Goal: Information Seeking & Learning: Learn about a topic

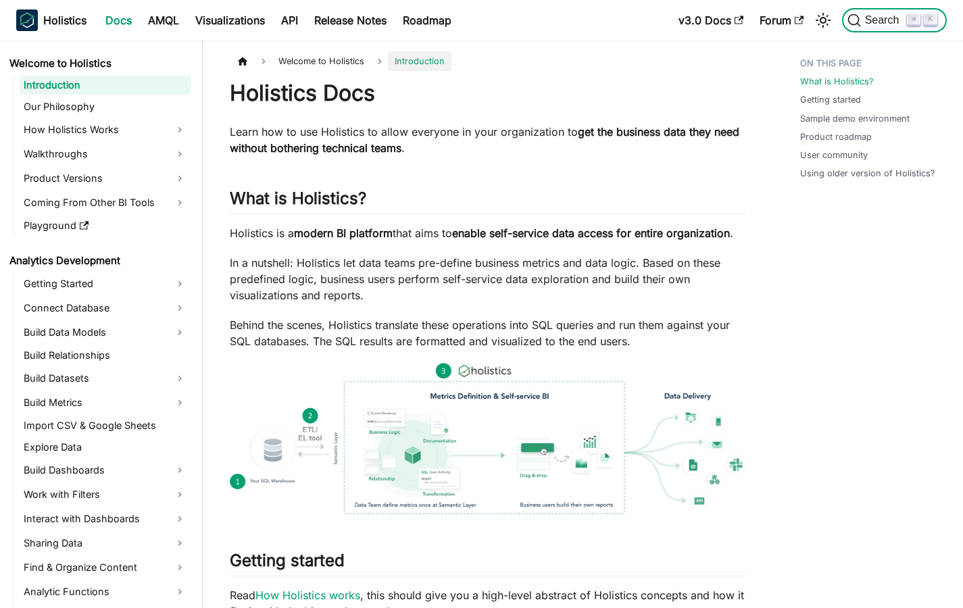
click at [863, 19] on span "Search" at bounding box center [884, 20] width 47 height 12
click at [893, 22] on span "Search" at bounding box center [884, 20] width 47 height 12
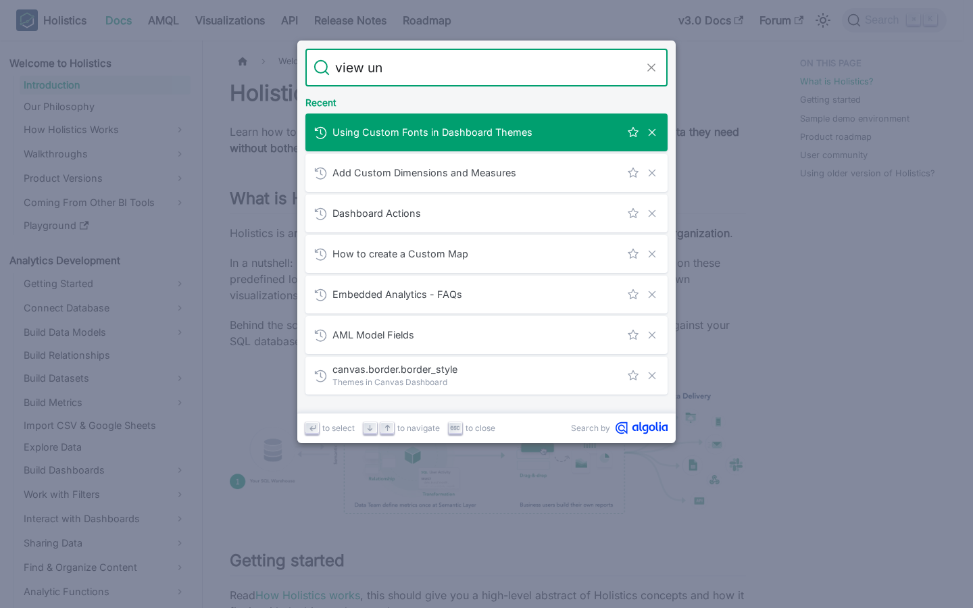
type input "view und"
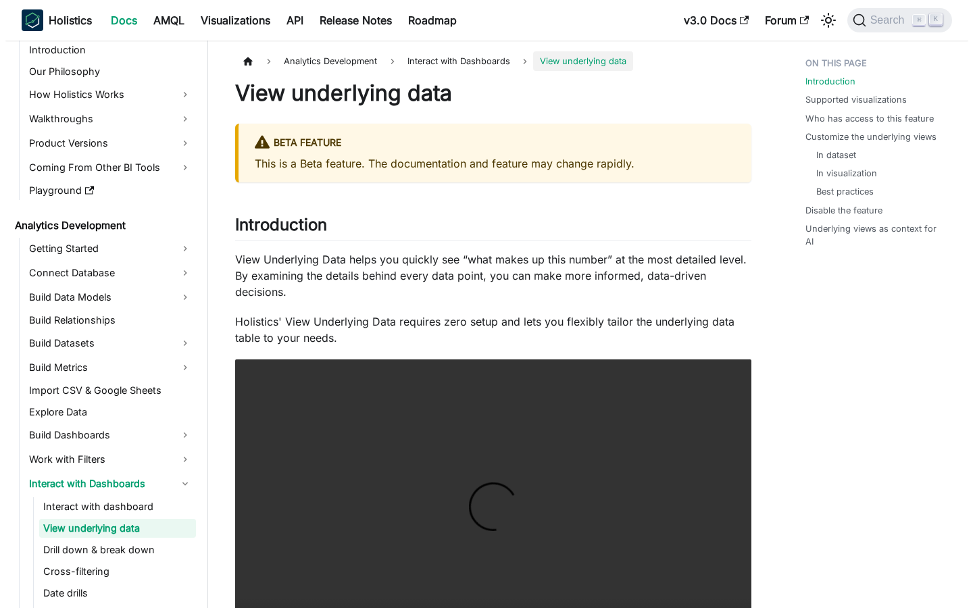
scroll to position [1556, 0]
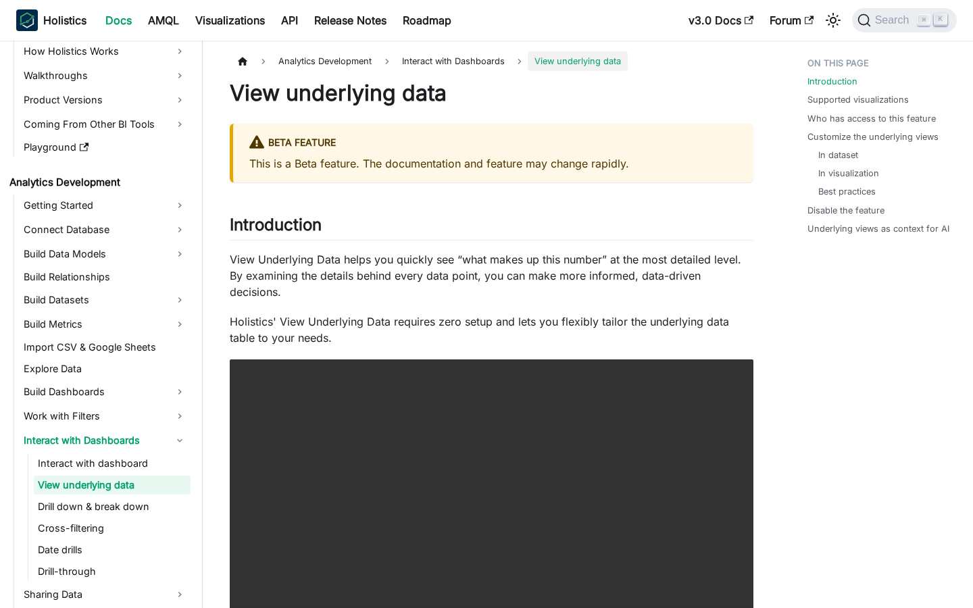
click at [837, 166] on ul "In dataset In visualization Best practices" at bounding box center [879, 174] width 144 height 50
click at [840, 136] on link "Customize the underlying views" at bounding box center [875, 136] width 131 height 13
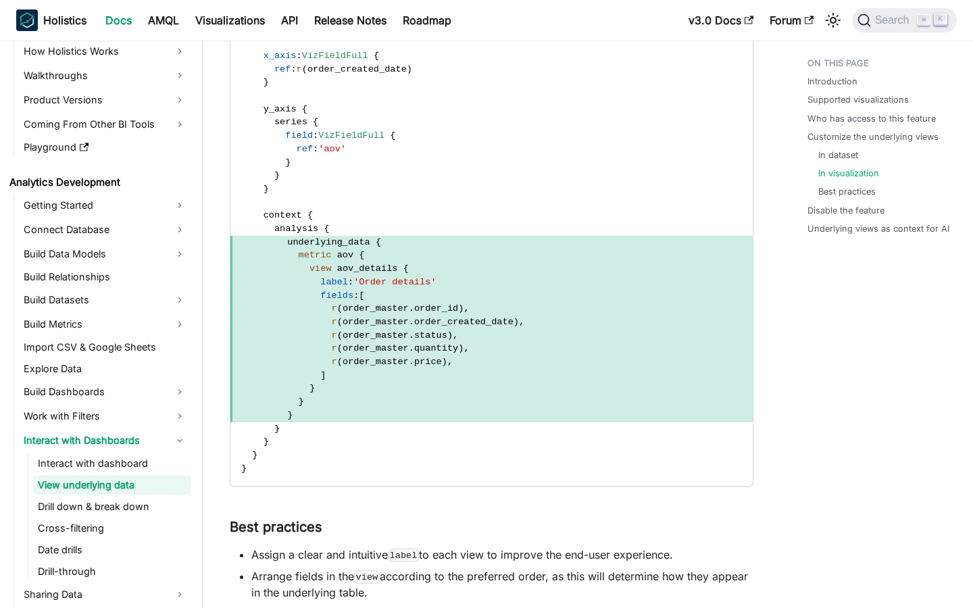
scroll to position [2816, 0]
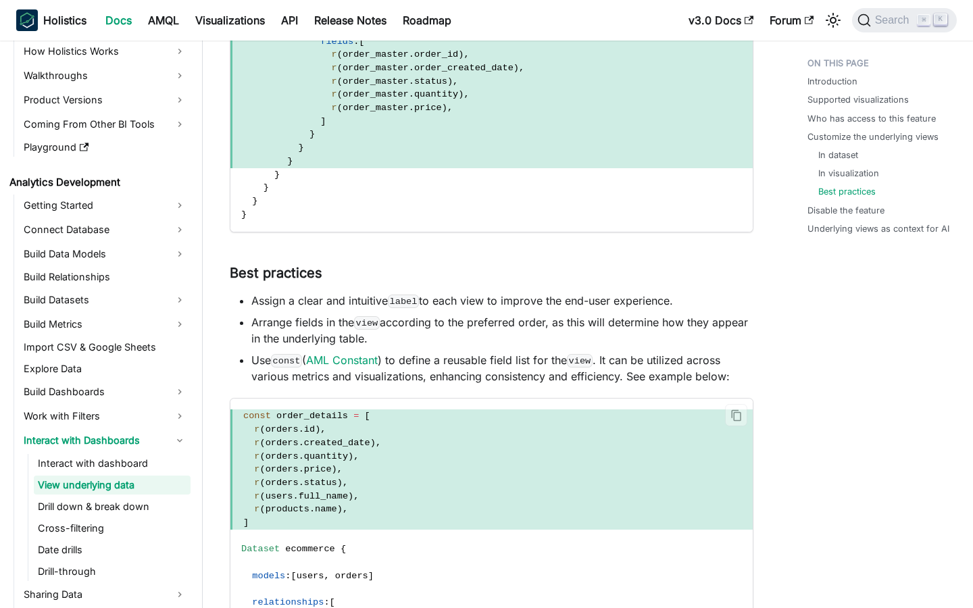
click at [459, 423] on span "r ( orders . id ) ," at bounding box center [491, 430] width 522 height 14
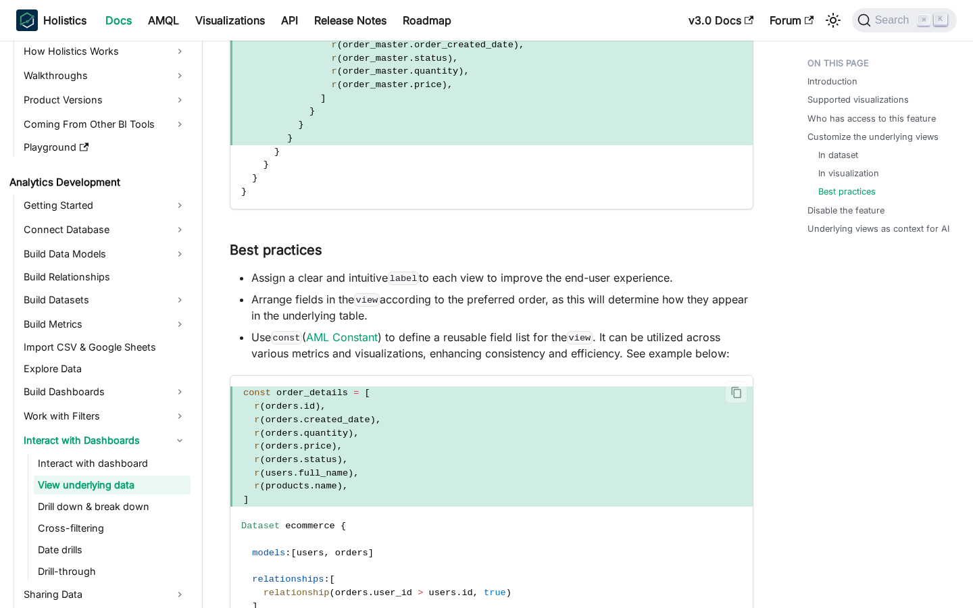
scroll to position [2845, 0]
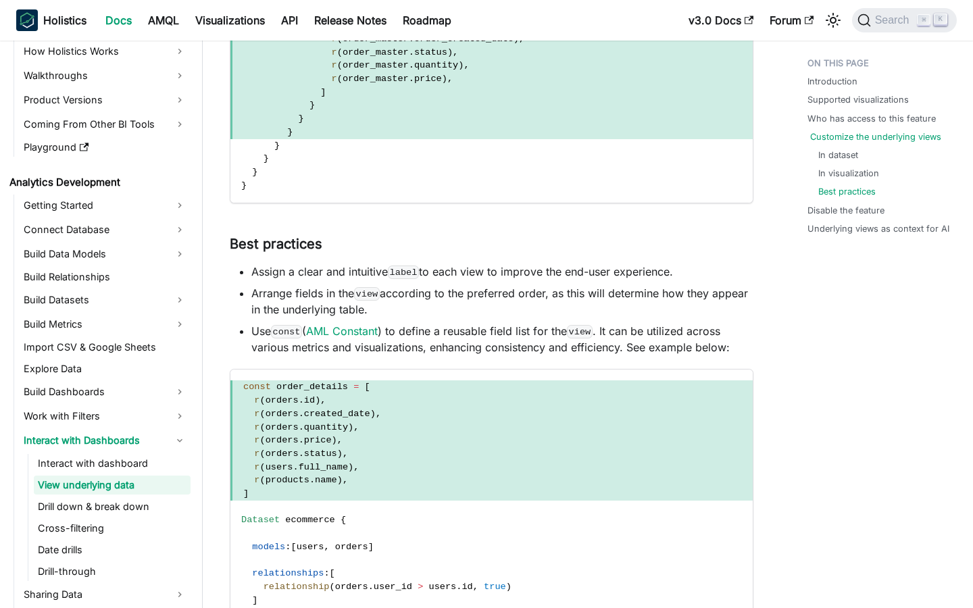
click at [870, 134] on link "Customize the underlying views" at bounding box center [875, 136] width 131 height 13
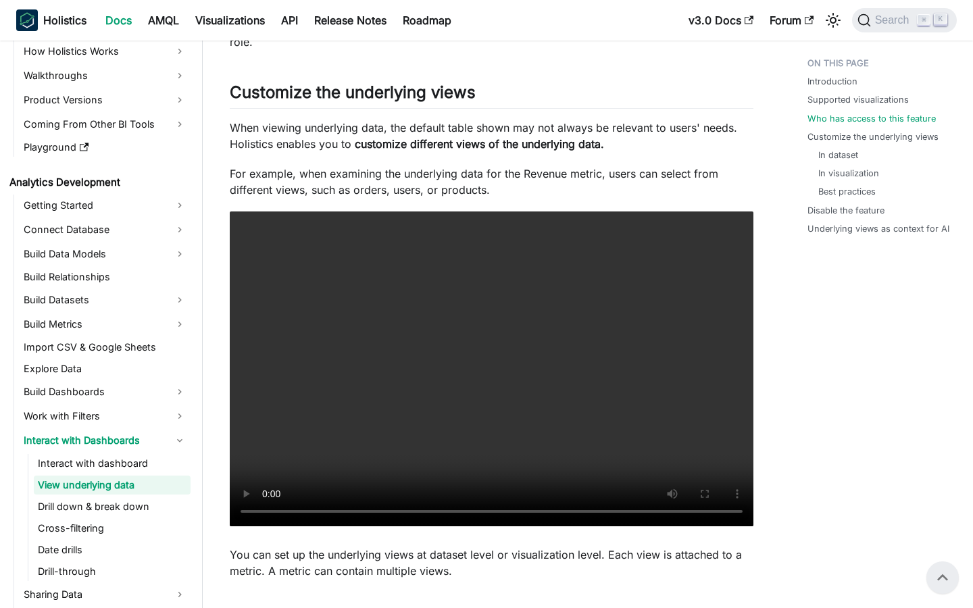
scroll to position [824, 0]
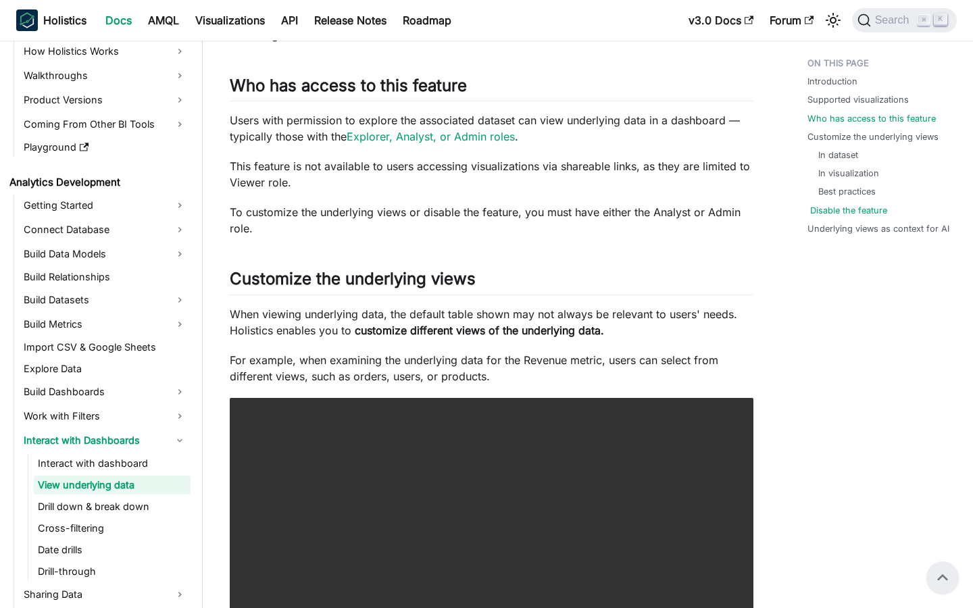
click at [824, 209] on link "Disable the feature" at bounding box center [848, 210] width 77 height 13
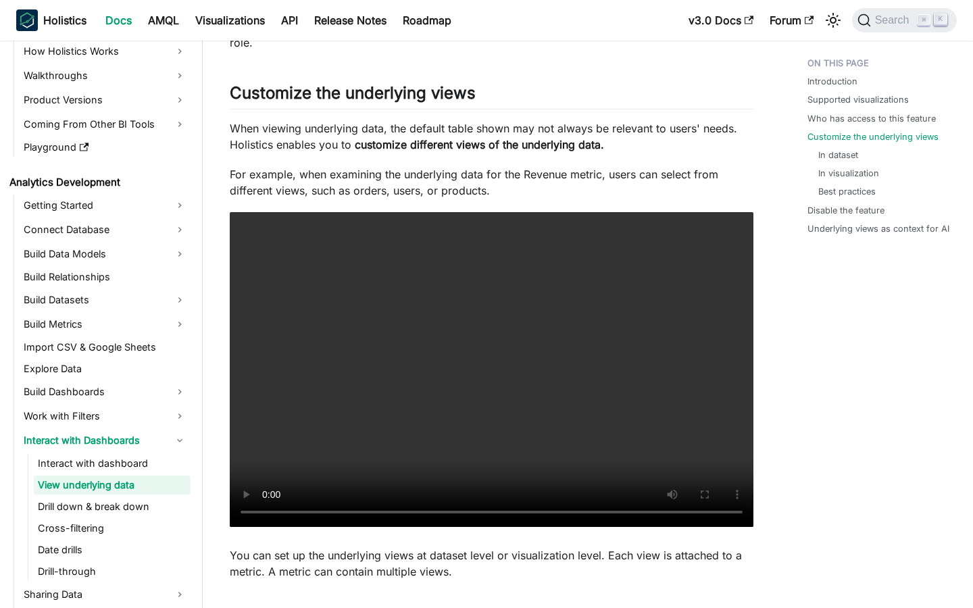
scroll to position [1011, 0]
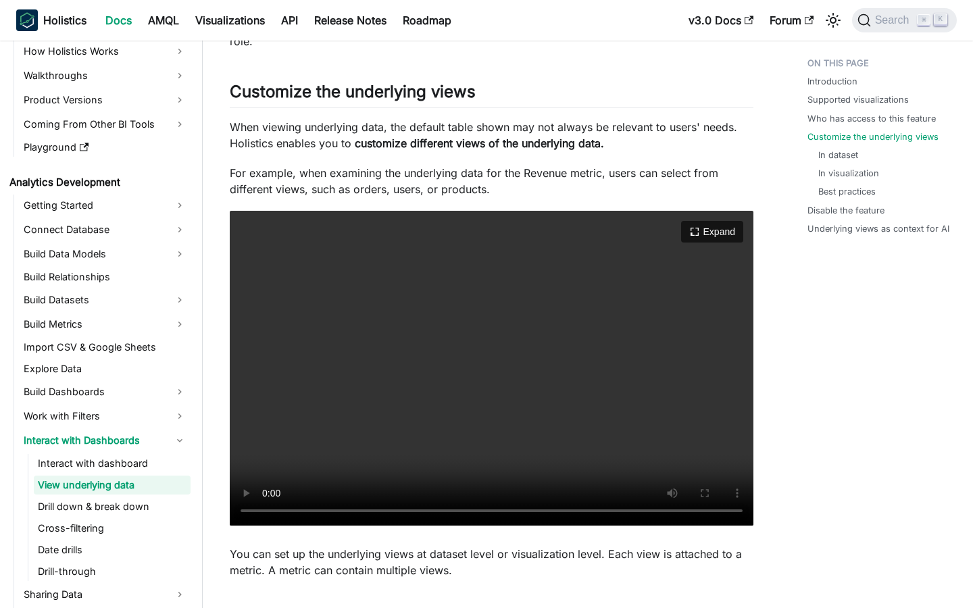
click at [445, 297] on video "Your browser does not support embedding video, but you can download it ." at bounding box center [492, 368] width 524 height 315
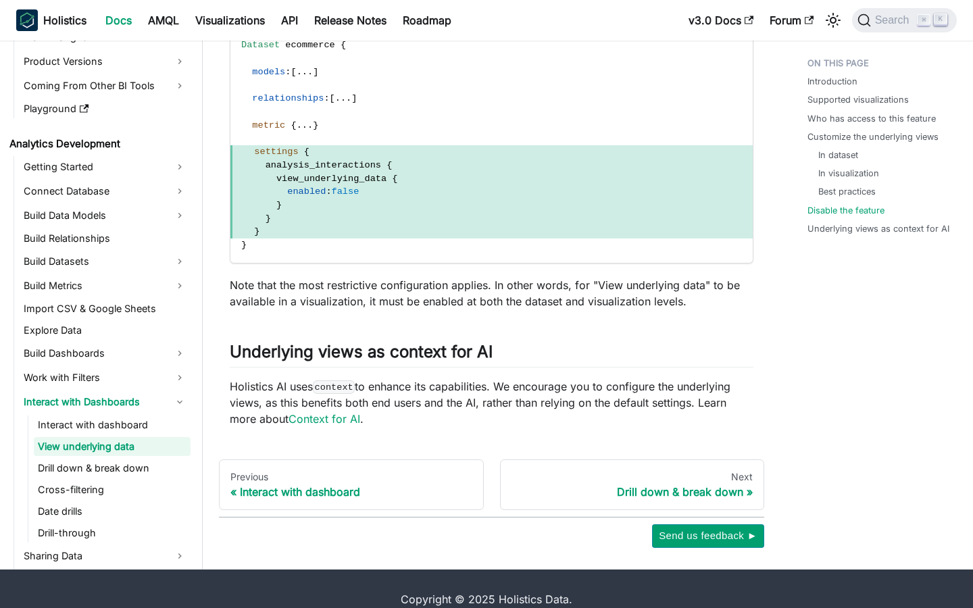
scroll to position [3767, 0]
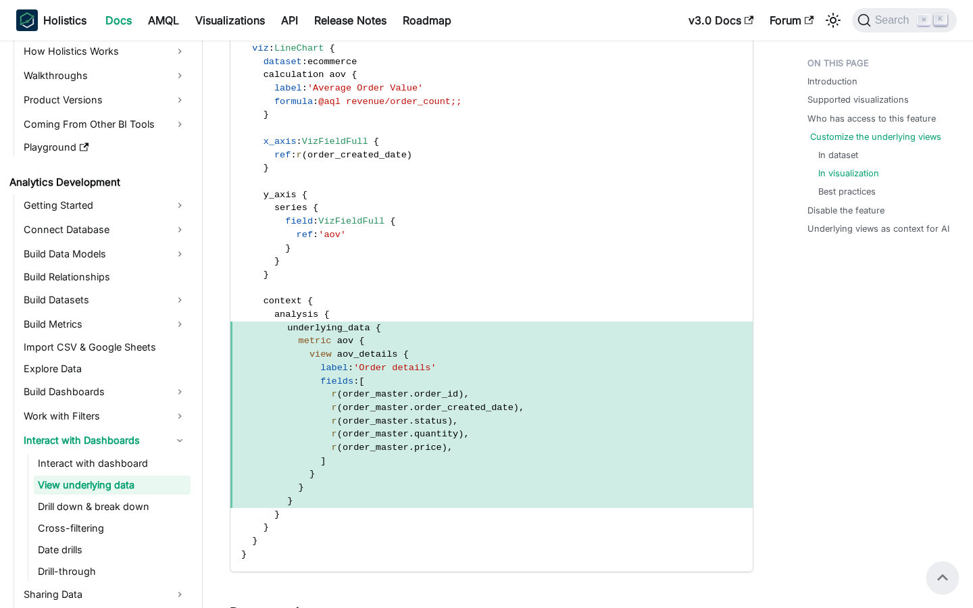
click at [845, 138] on link "Customize the underlying views" at bounding box center [875, 136] width 131 height 13
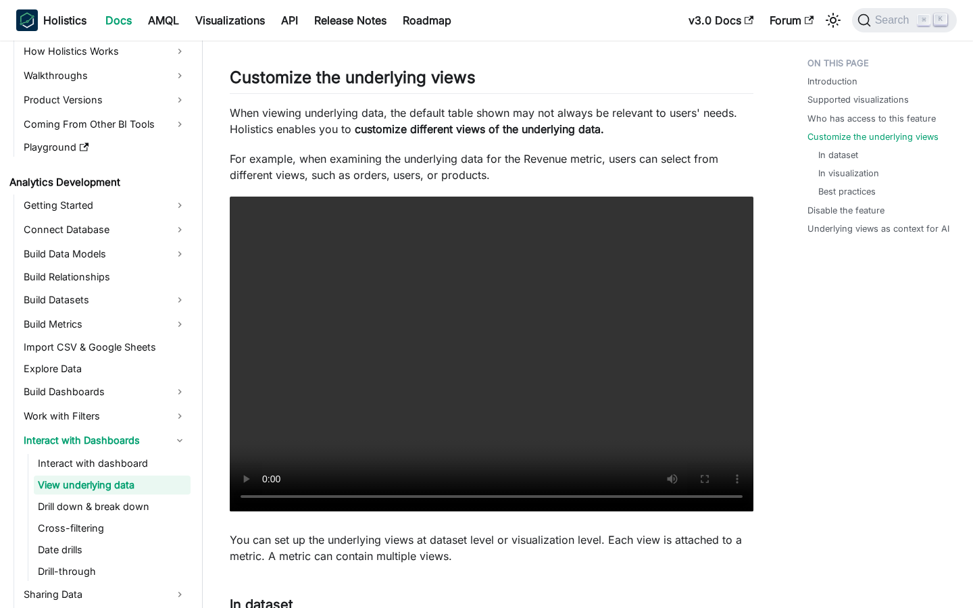
scroll to position [1026, 0]
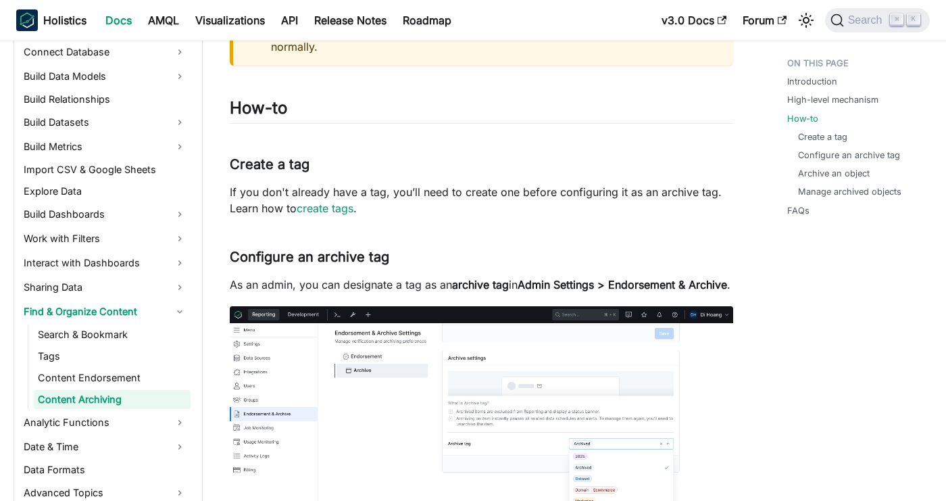
scroll to position [1096, 0]
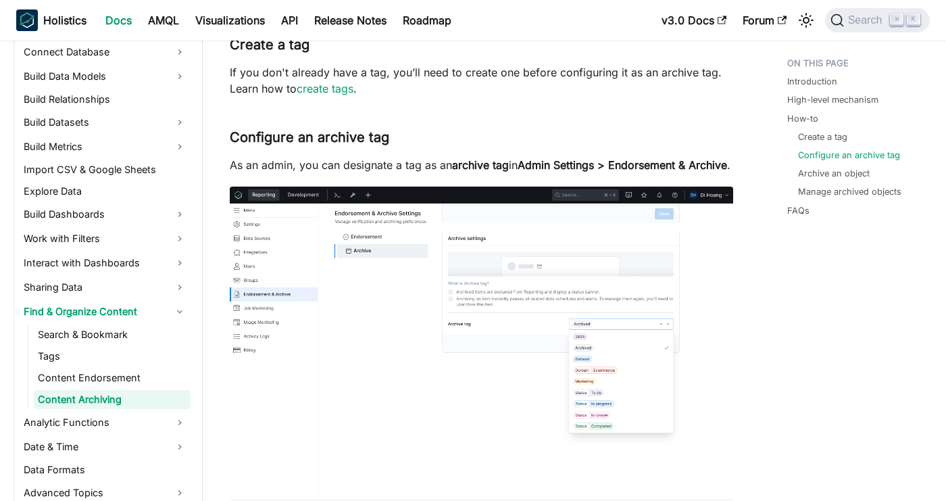
click at [505, 163] on strong "archive tag" at bounding box center [480, 165] width 57 height 14
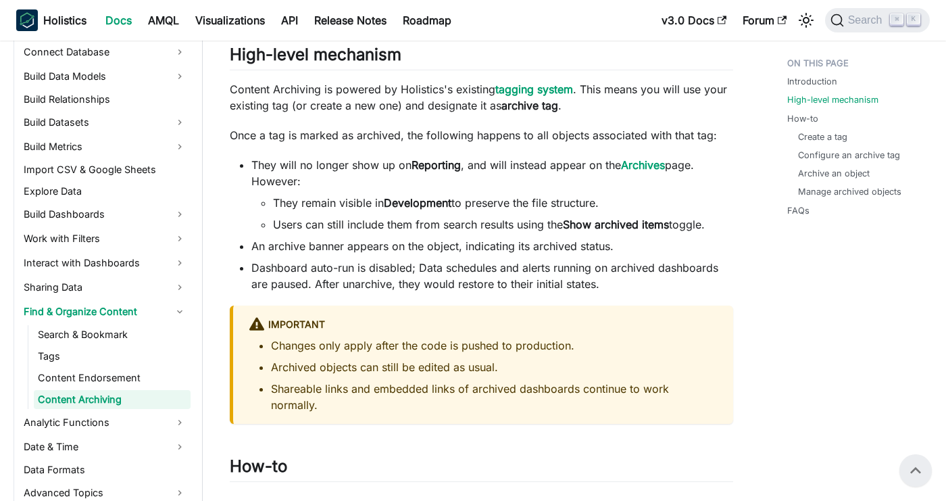
scroll to position [617, 0]
click at [505, 163] on li "They will no longer show up on Reporting , and will instead appear on the Archi…" at bounding box center [492, 195] width 482 height 76
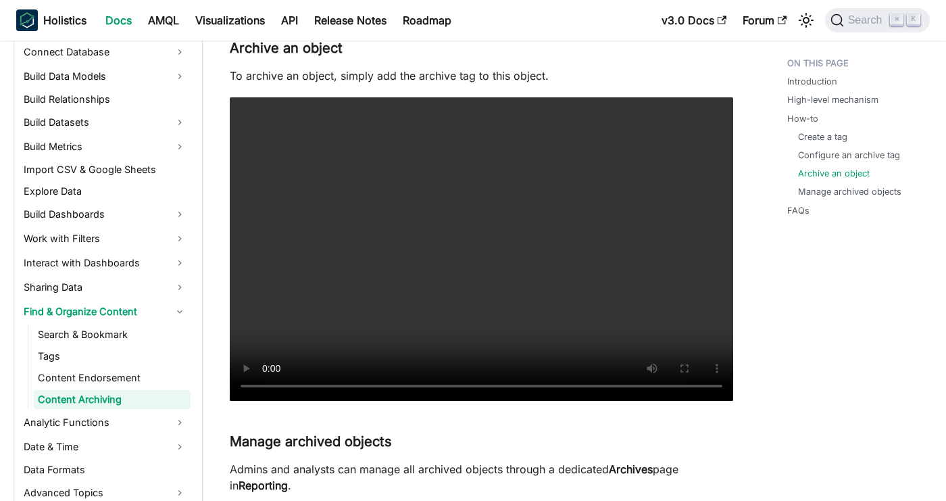
scroll to position [1604, 0]
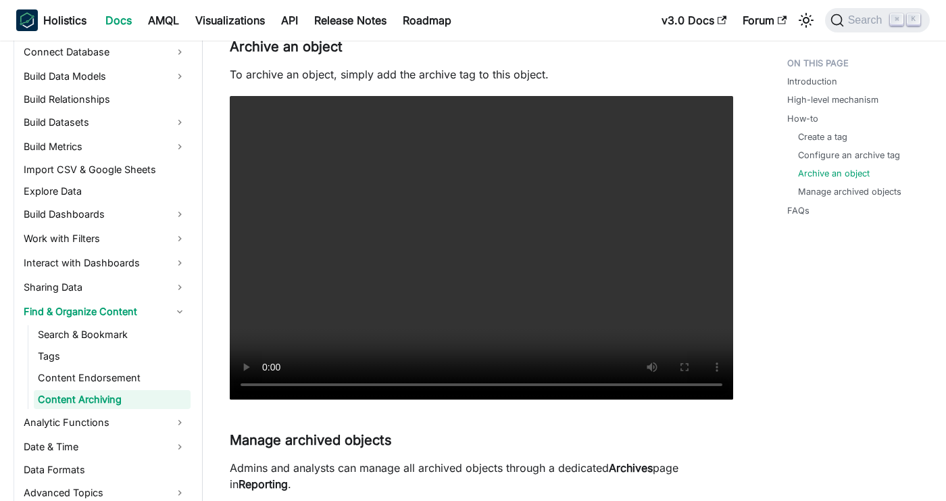
click at [463, 246] on video "Your browser does not support embedding video, but you can download it ." at bounding box center [481, 247] width 503 height 303
click at [484, 254] on video "Your browser does not support embedding video, but you can download it ." at bounding box center [481, 247] width 503 height 303
click at [576, 270] on video "Your browser does not support embedding video, but you can download it ." at bounding box center [481, 247] width 503 height 303
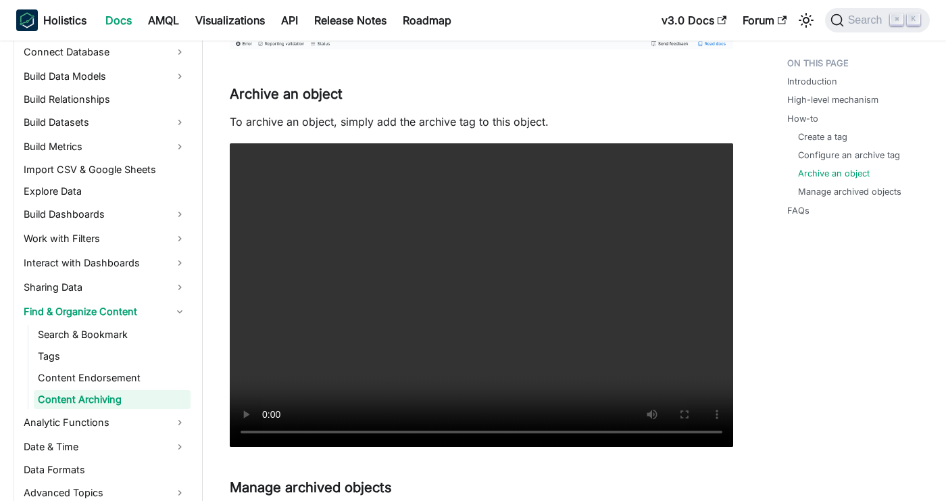
scroll to position [1563, 0]
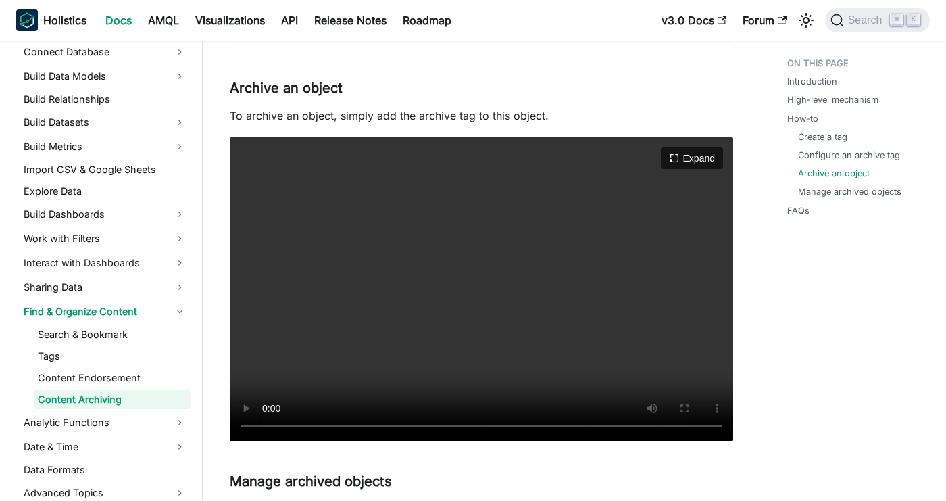
click at [638, 317] on video "Your browser does not support embedding video, but you can download it ." at bounding box center [481, 288] width 503 height 303
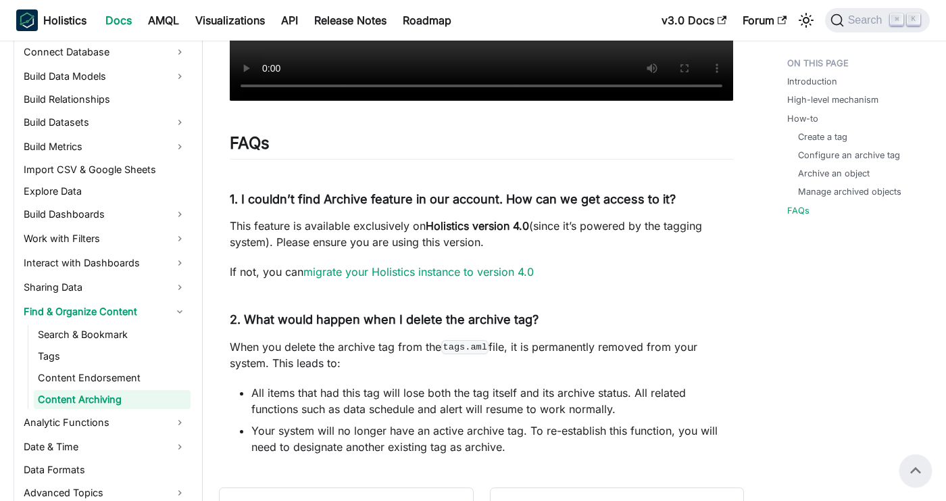
scroll to position [3059, 0]
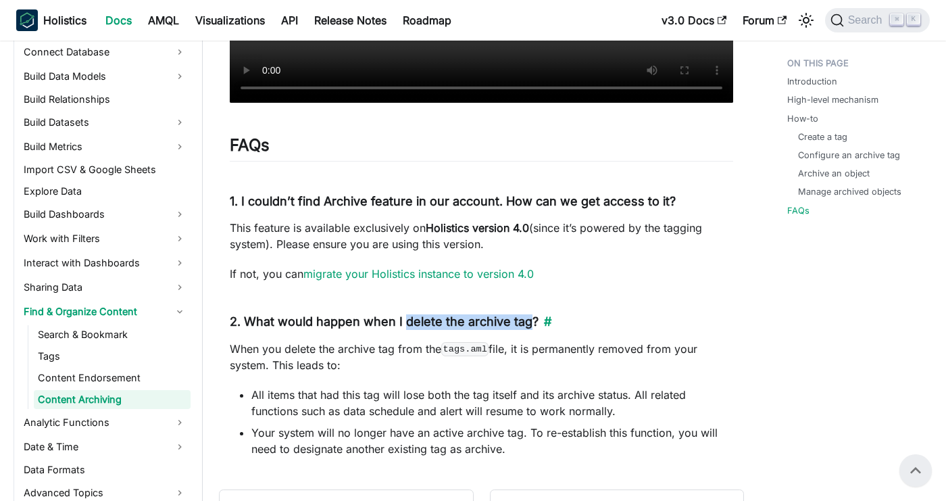
drag, startPoint x: 406, startPoint y: 342, endPoint x: 535, endPoint y: 345, distance: 129.1
click at [535, 330] on h4 "2. What would happen when I delete the archive tag? ​" at bounding box center [481, 322] width 503 height 16
click at [310, 419] on li "All items that had this tag will lose both the tag itself and its archive statu…" at bounding box center [492, 402] width 482 height 32
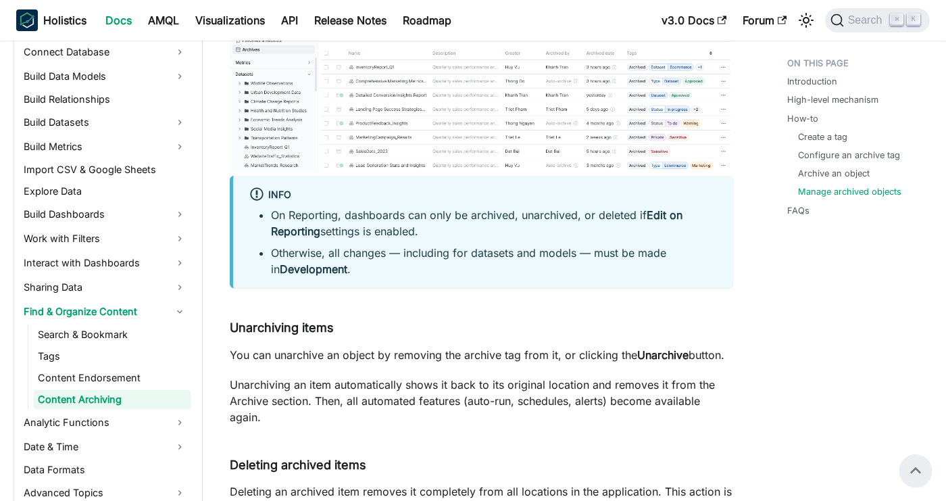
scroll to position [2165, 0]
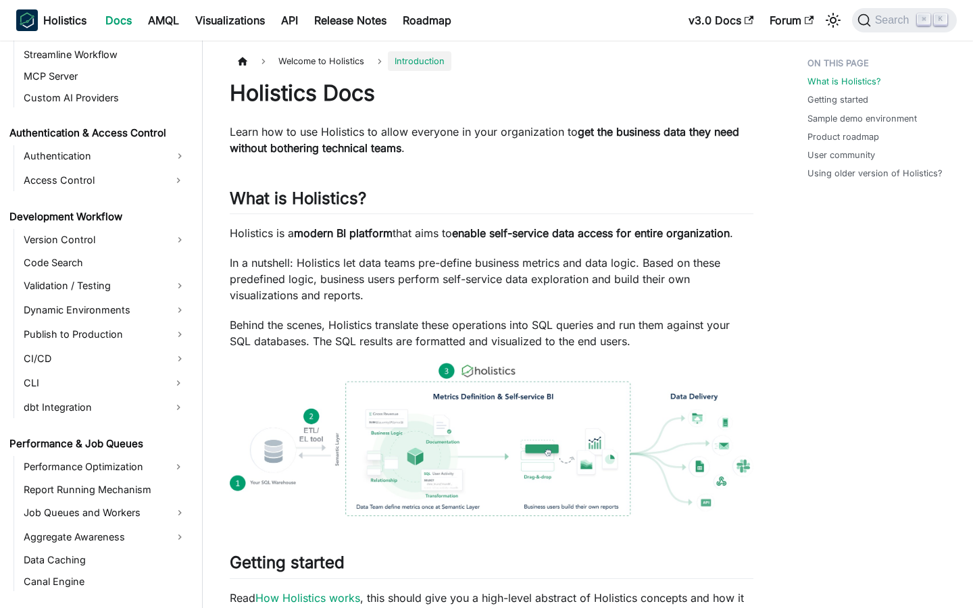
scroll to position [966, 0]
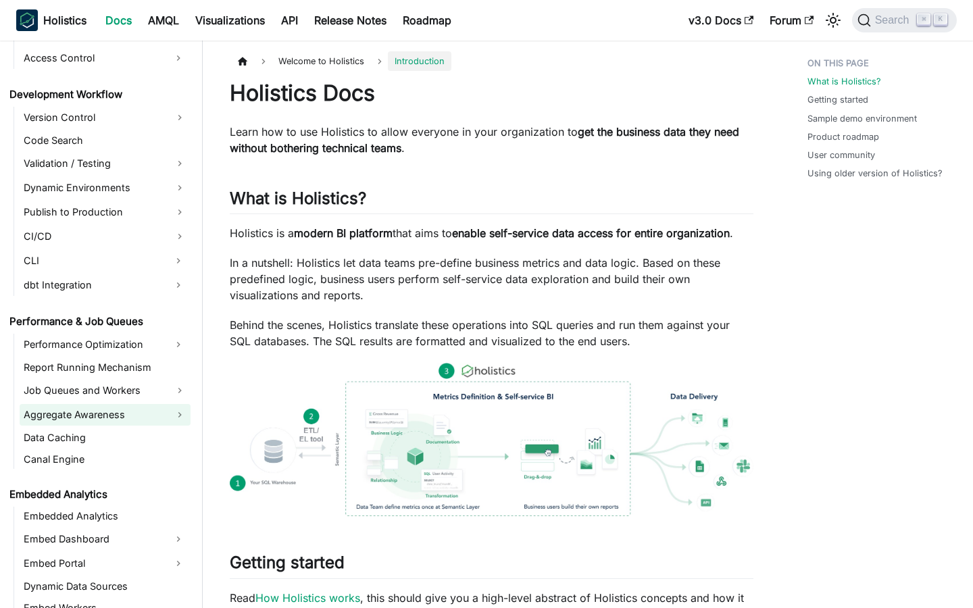
click at [118, 409] on link "Aggregate Awareness" at bounding box center [105, 415] width 171 height 22
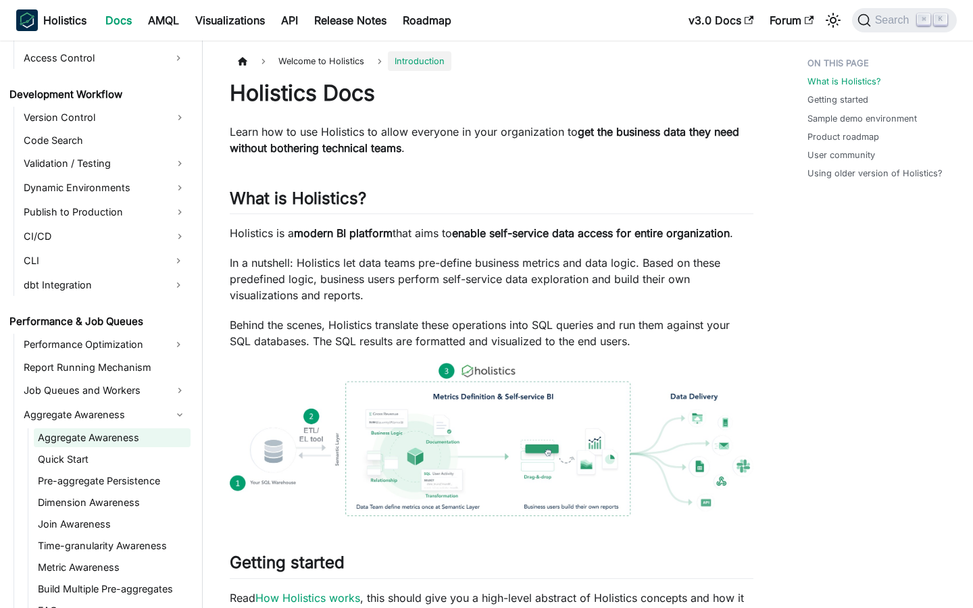
click at [111, 438] on link "Aggregate Awareness" at bounding box center [112, 437] width 157 height 19
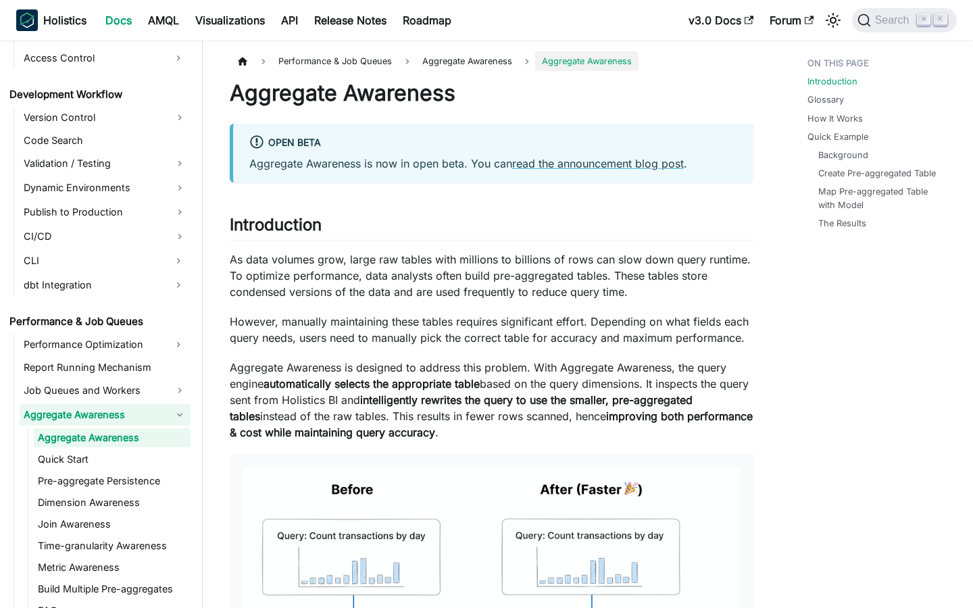
click at [95, 409] on link "Aggregate Awareness" at bounding box center [105, 415] width 171 height 22
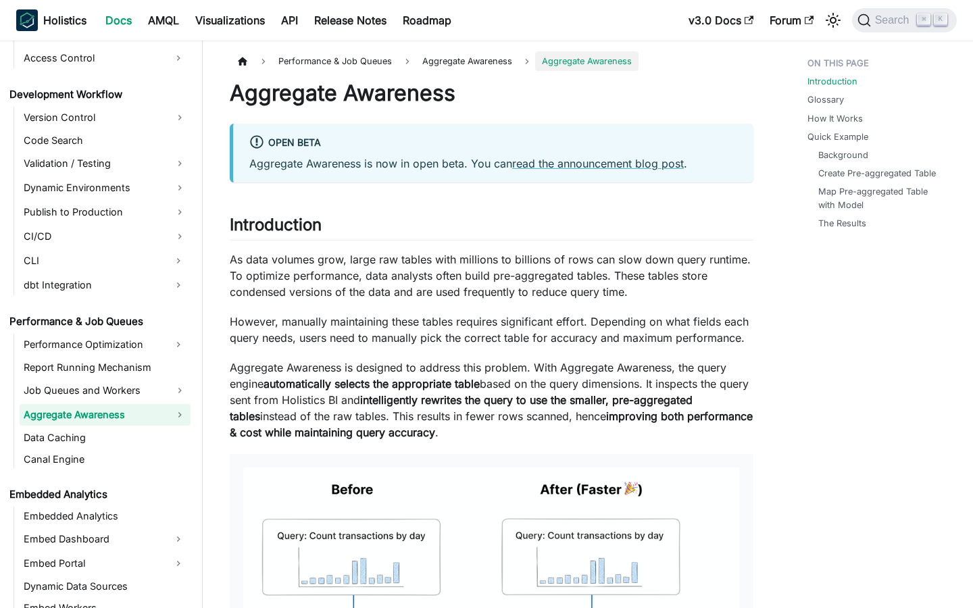
click at [95, 409] on link "Aggregate Awareness" at bounding box center [105, 415] width 171 height 22
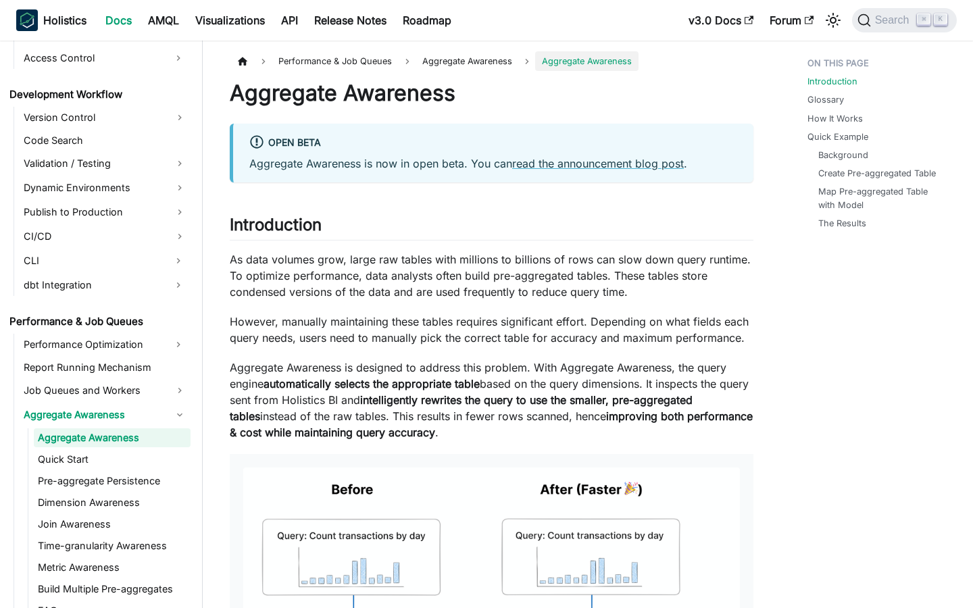
click at [89, 435] on link "Aggregate Awareness" at bounding box center [112, 437] width 157 height 19
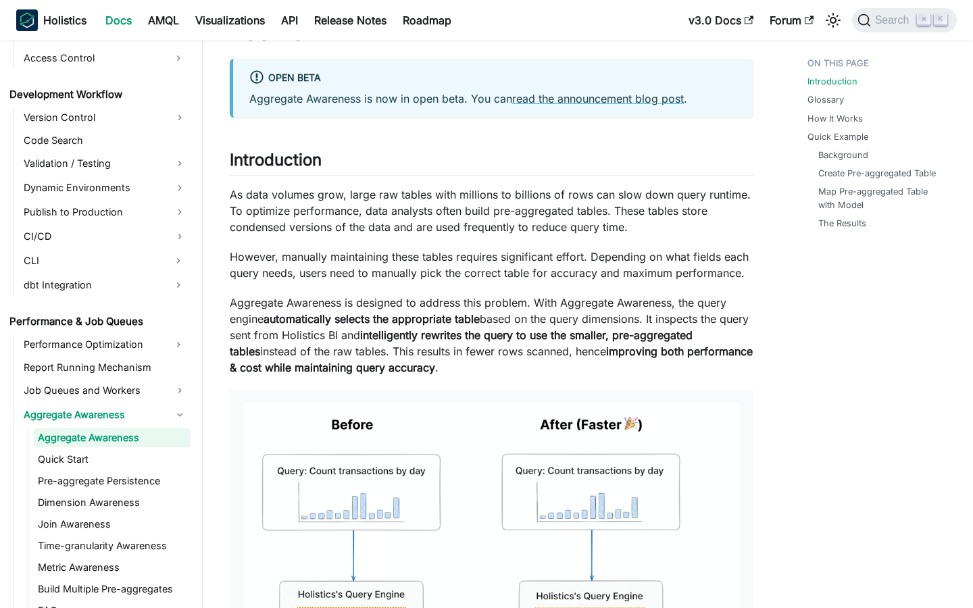
scroll to position [142, 0]
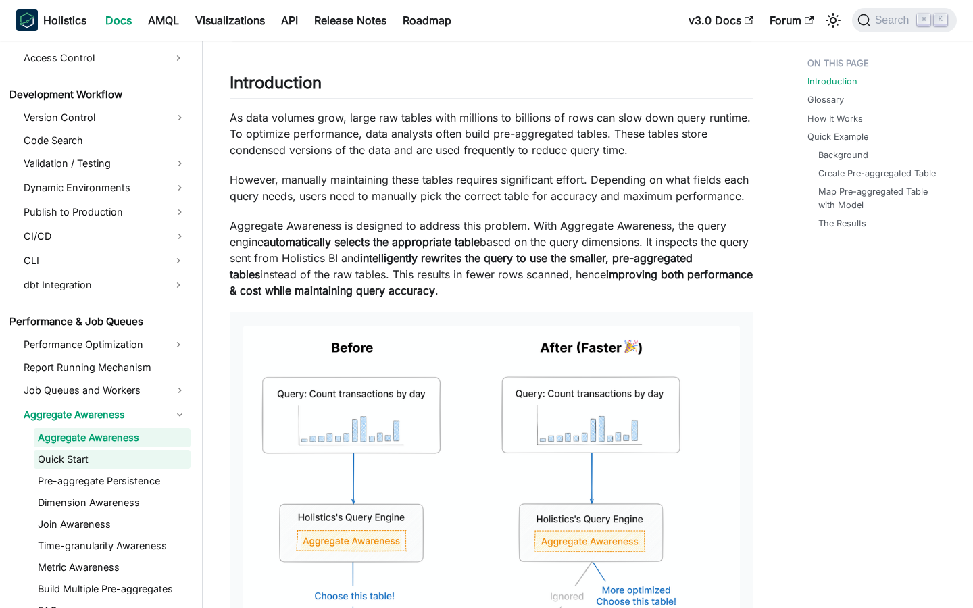
click at [116, 451] on link "Quick Start" at bounding box center [112, 459] width 157 height 19
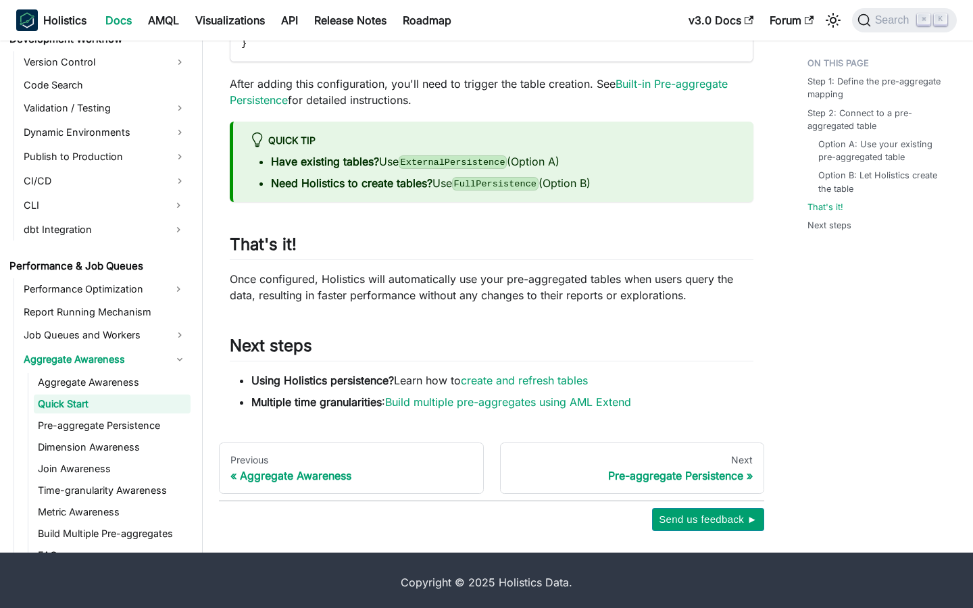
scroll to position [1379, 0]
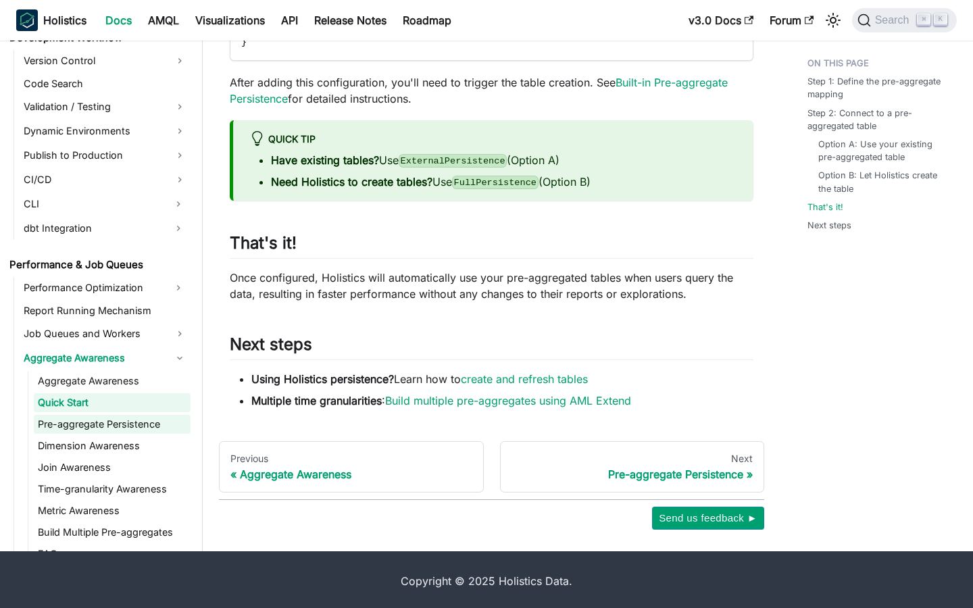
click at [72, 426] on link "Pre-aggregate Persistence" at bounding box center [112, 424] width 157 height 19
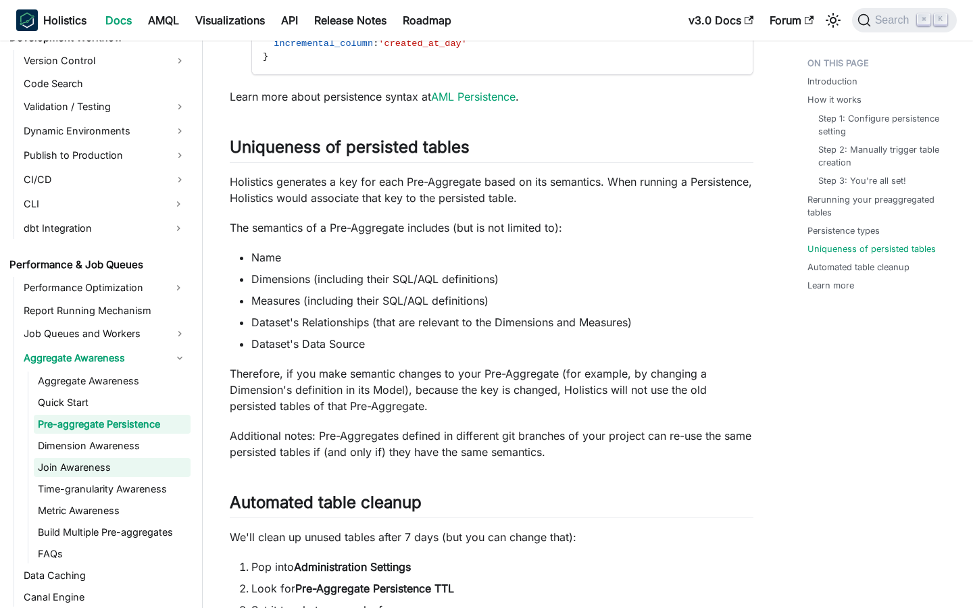
scroll to position [1023, 0]
click at [295, 306] on li "Measures (including their SQL/AQL definitions)" at bounding box center [502, 301] width 502 height 16
